Goal: Transaction & Acquisition: Download file/media

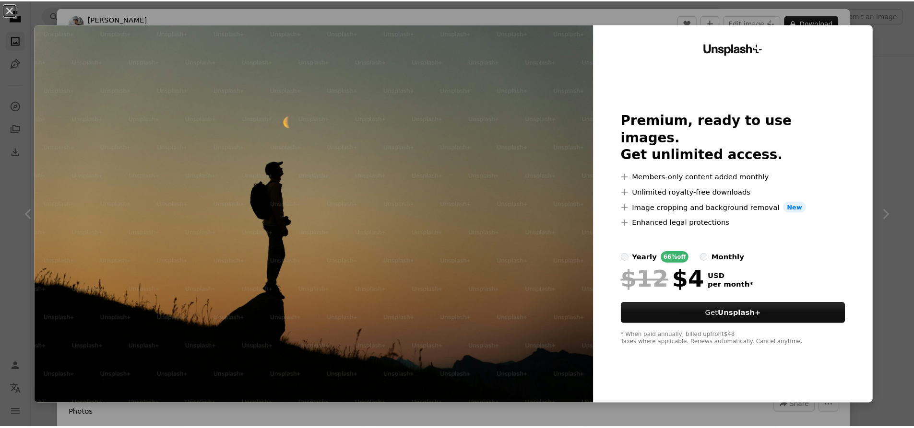
scroll to position [240, 0]
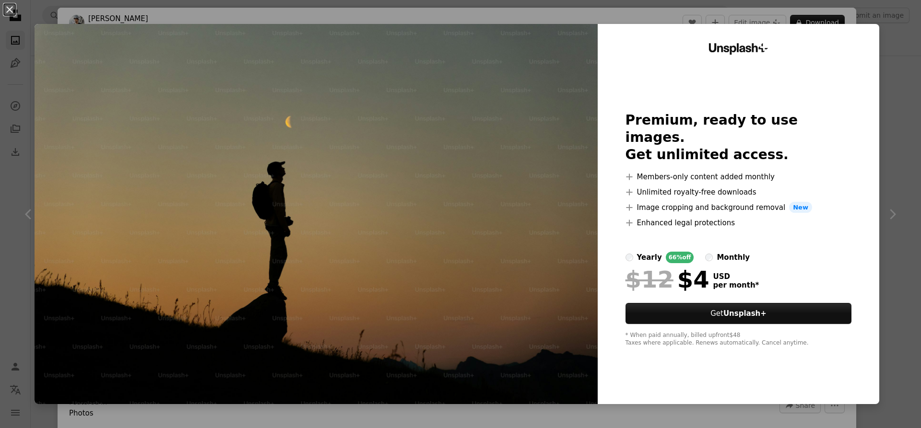
click at [16, 46] on div "An X shape Unsplash+ Premium, ready to use images. Get unlimited access. A plus…" at bounding box center [460, 214] width 921 height 428
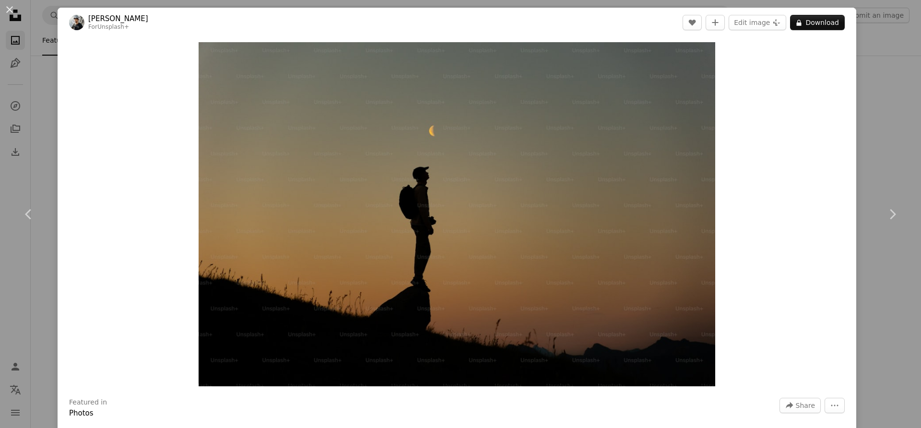
click at [33, 27] on div "An X shape Chevron left Chevron right [PERSON_NAME] For Unsplash+ A heart A plu…" at bounding box center [460, 214] width 921 height 428
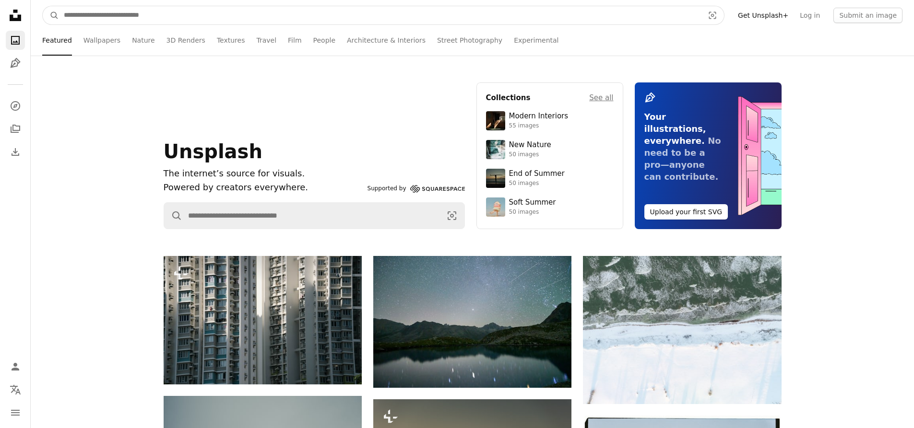
click at [147, 13] on input "Find visuals sitewide" at bounding box center [380, 15] width 642 height 18
type input "*******"
click at [43, 6] on button "A magnifying glass" at bounding box center [51, 15] width 16 height 18
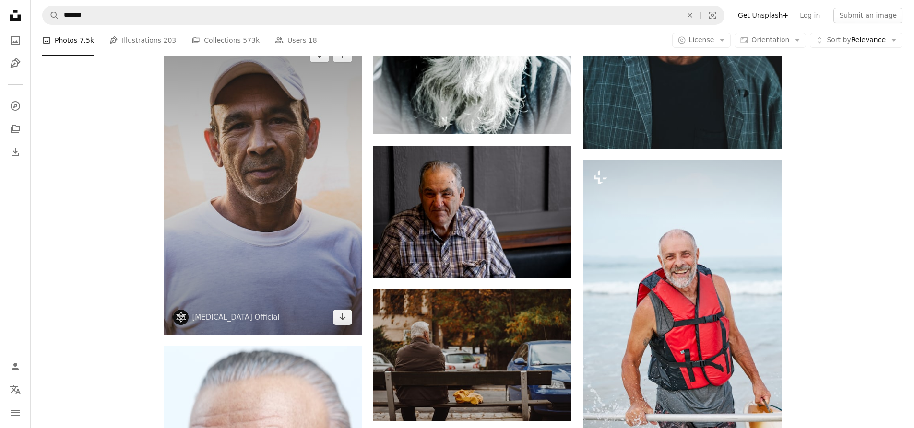
scroll to position [719, 0]
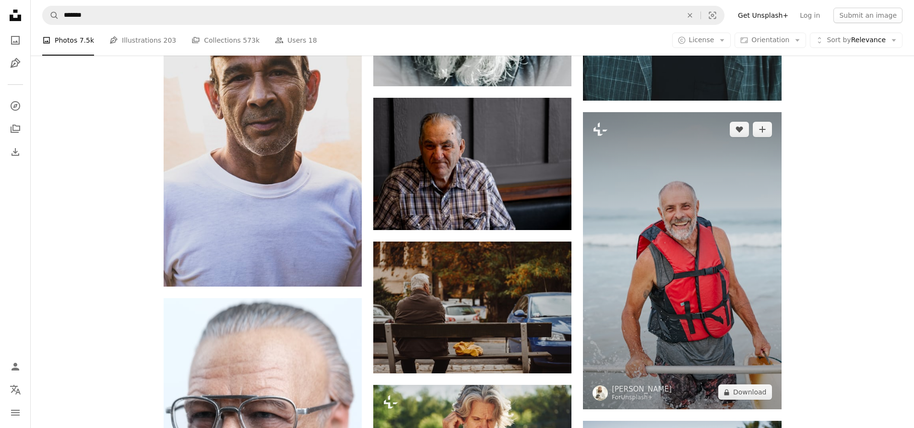
click at [687, 199] on img at bounding box center [682, 260] width 198 height 297
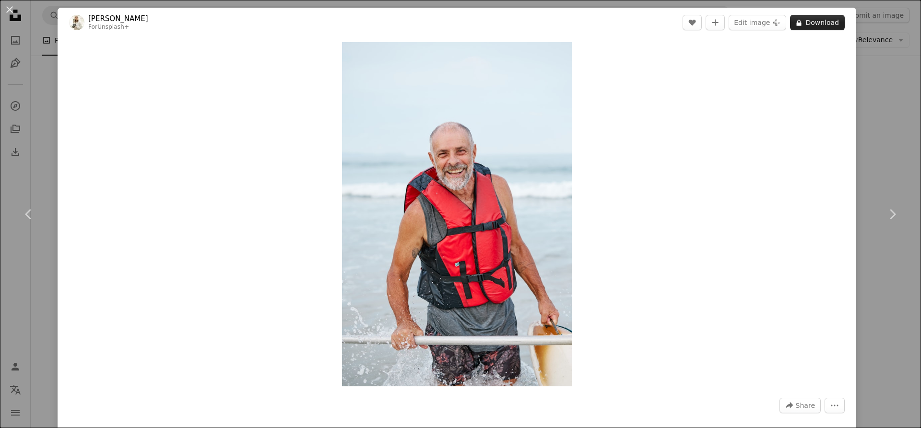
click at [809, 26] on button "A lock Download" at bounding box center [817, 22] width 55 height 15
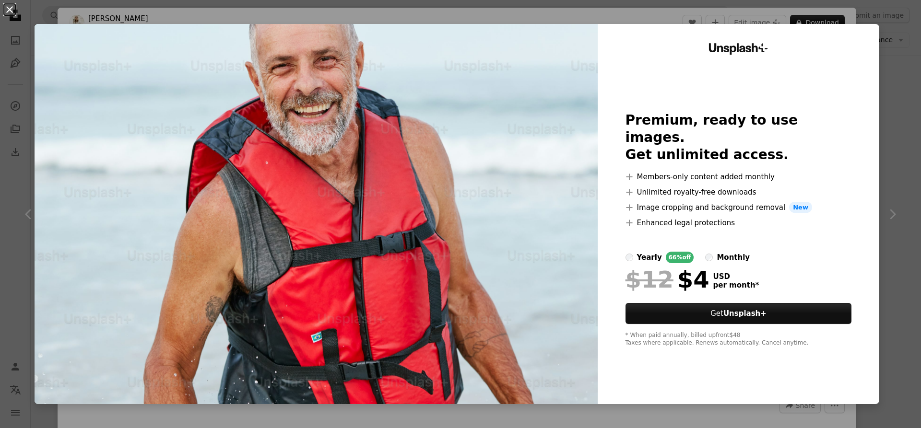
click at [7, 4] on button "An X shape" at bounding box center [10, 10] width 12 height 12
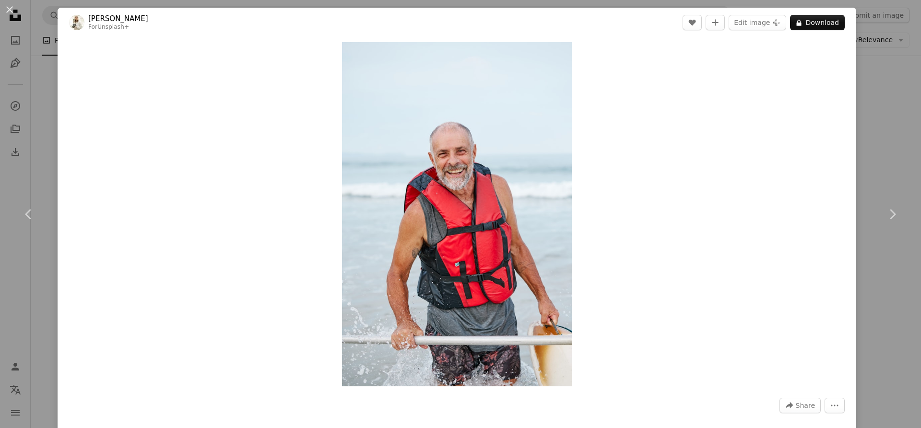
click at [35, 36] on div "An X shape Chevron left Chevron right [PERSON_NAME] For Unsplash+ A heart A plu…" at bounding box center [460, 214] width 921 height 428
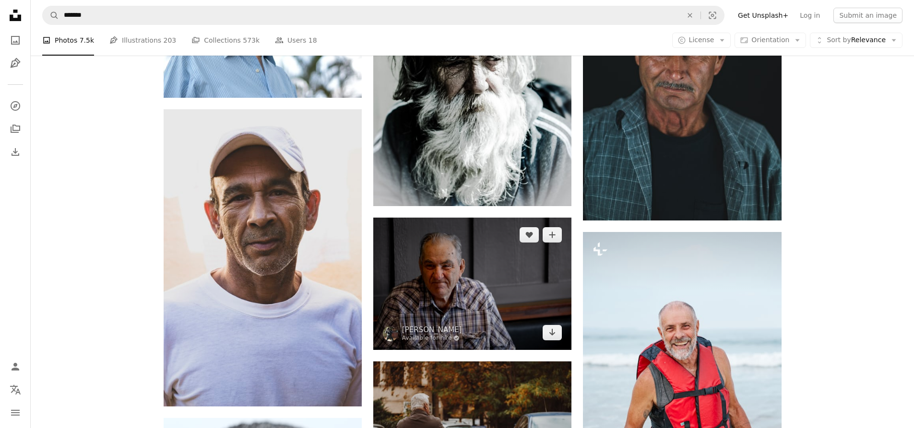
scroll to position [624, 0]
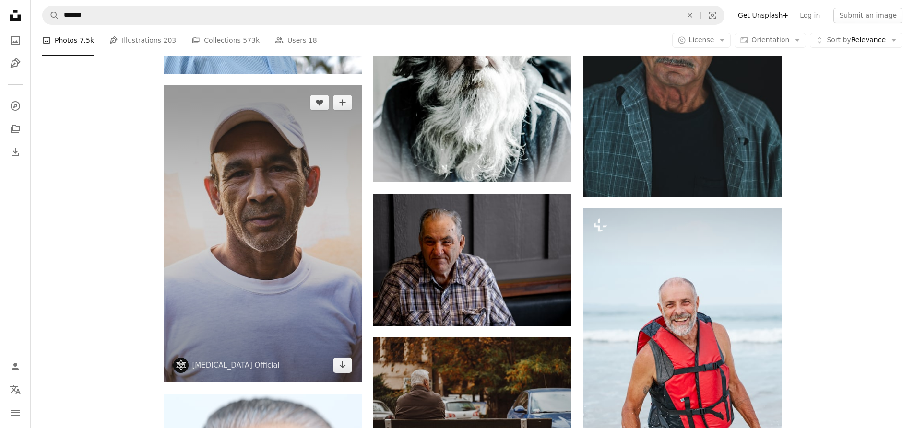
click at [285, 242] on img at bounding box center [263, 233] width 198 height 297
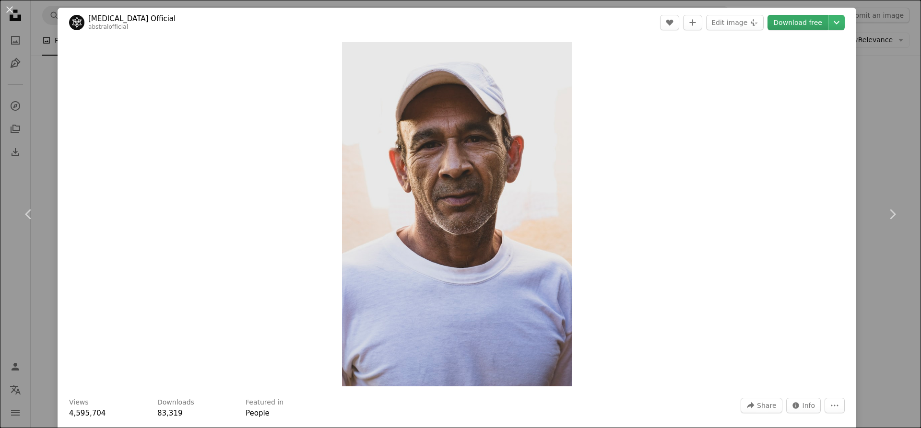
click at [800, 24] on link "Download free" at bounding box center [797, 22] width 60 height 15
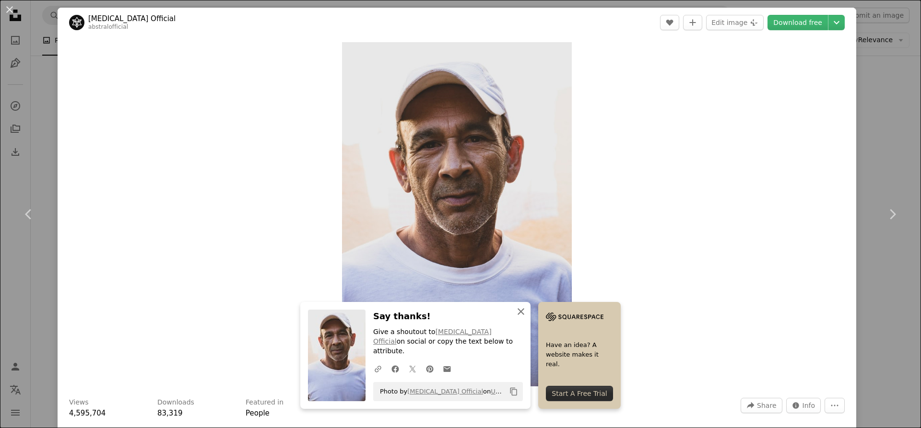
drag, startPoint x: 514, startPoint y: 324, endPoint x: 522, endPoint y: 318, distance: 9.3
click at [518, 315] on icon "button" at bounding box center [521, 311] width 7 height 7
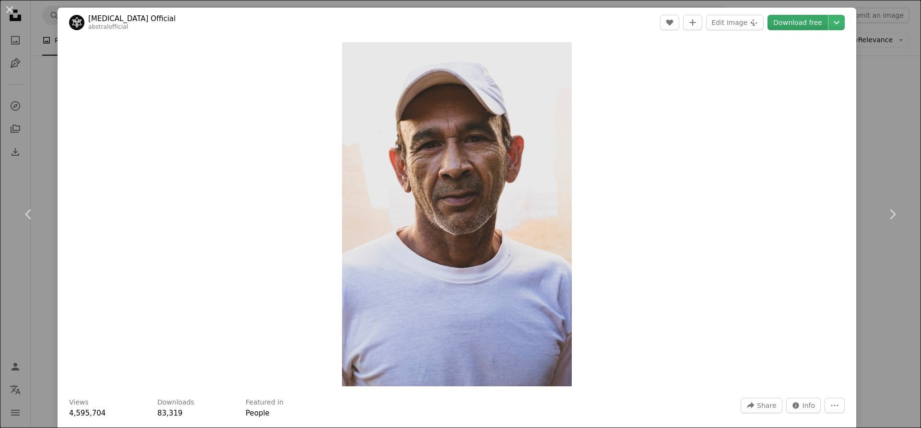
click at [811, 24] on link "Download free" at bounding box center [797, 22] width 60 height 15
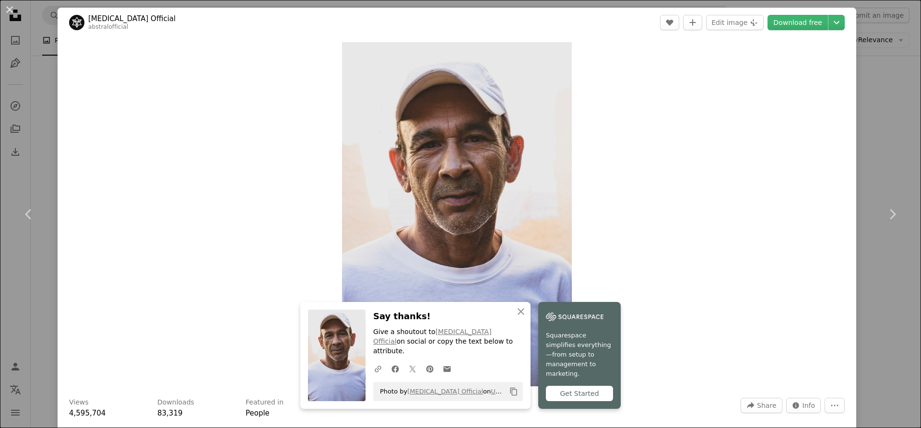
click at [11, 12] on button "An X shape" at bounding box center [10, 10] width 12 height 12
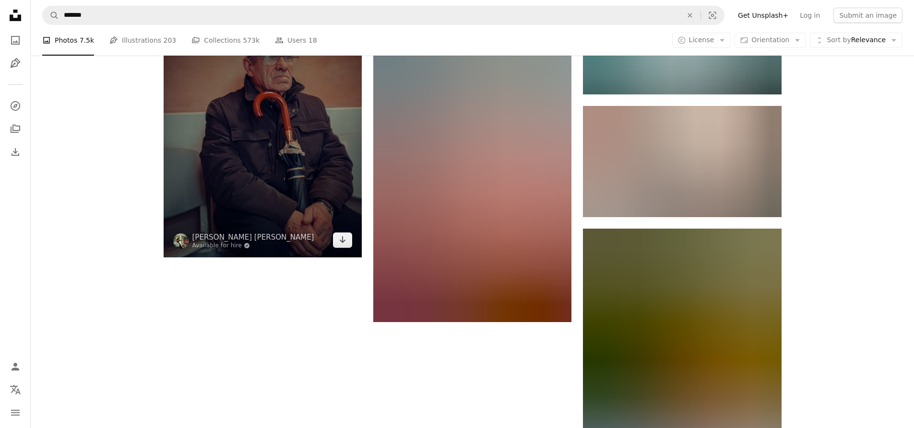
scroll to position [1535, 0]
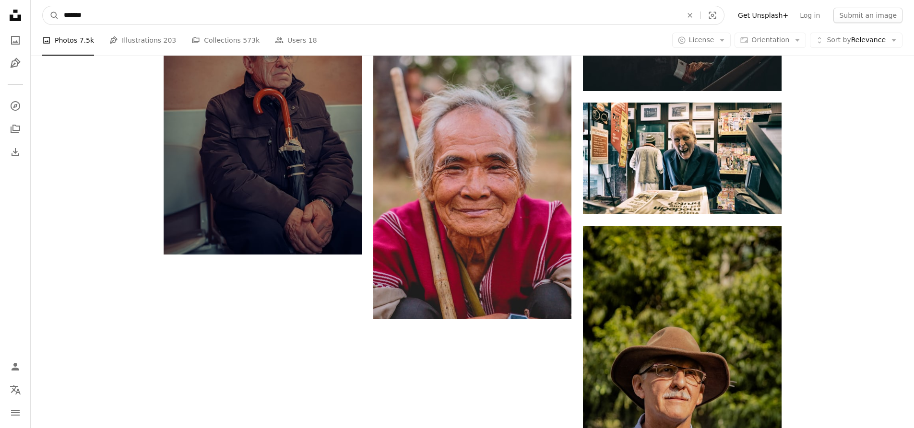
click at [349, 22] on input "*******" at bounding box center [369, 15] width 620 height 18
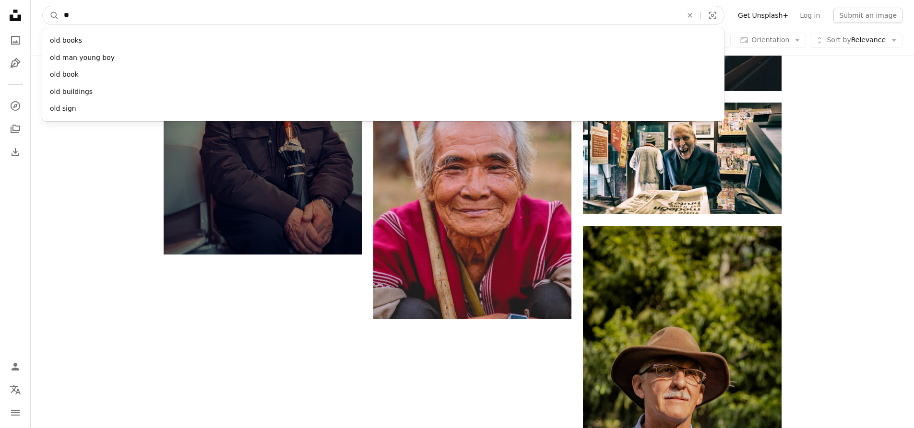
type input "*"
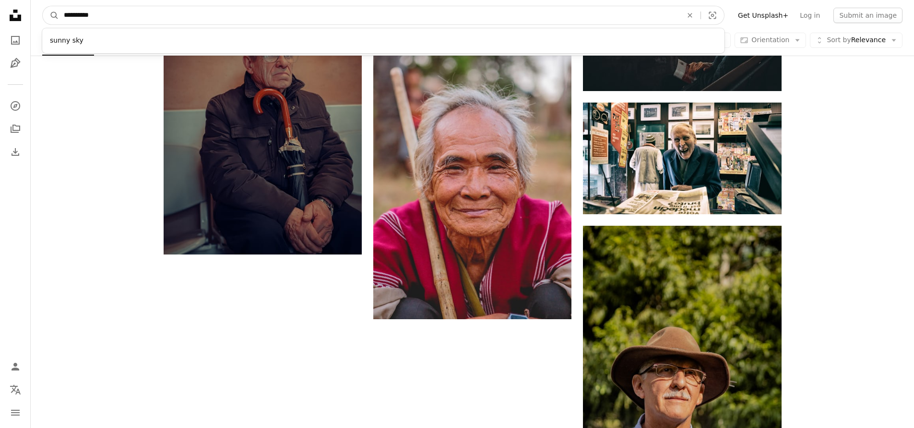
type input "*********"
click at [43, 6] on button "A magnifying glass" at bounding box center [51, 15] width 16 height 18
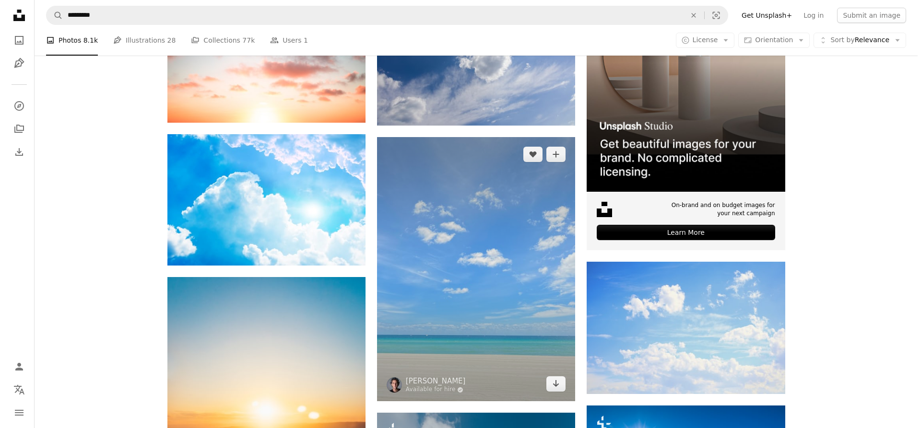
scroll to position [288, 0]
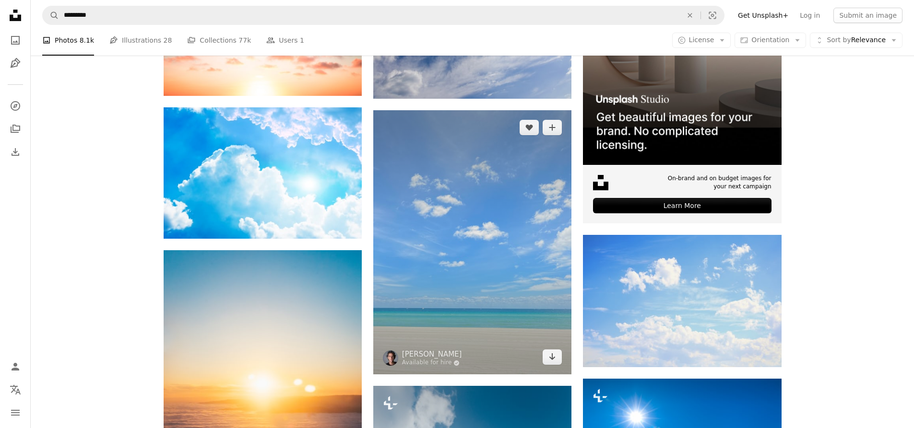
click at [454, 220] on img at bounding box center [472, 242] width 198 height 264
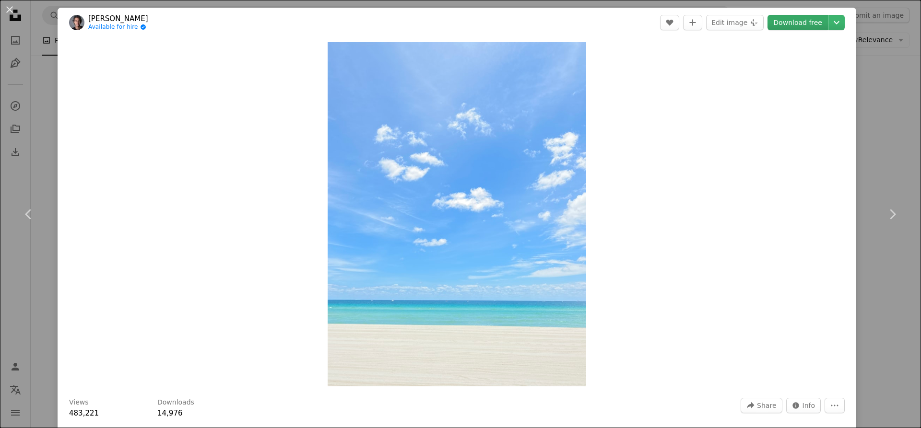
click at [783, 27] on link "Download free" at bounding box center [797, 22] width 60 height 15
